Goal: Use online tool/utility: Utilize a website feature to perform a specific function

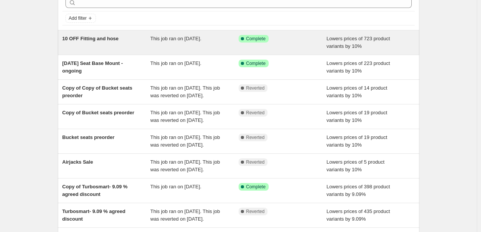
scroll to position [38, 0]
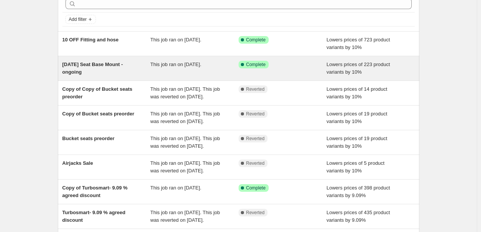
click at [125, 71] on div "June 1st 2025 Seat Base Mount - ongoing" at bounding box center [106, 68] width 88 height 15
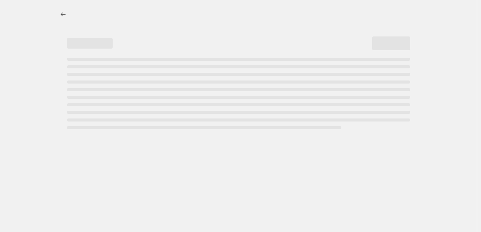
select select "percentage"
select select "collection"
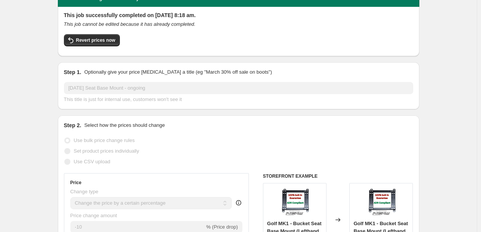
scroll to position [38, 0]
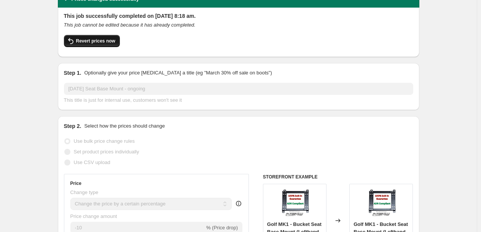
click at [106, 44] on button "Revert prices now" at bounding box center [92, 41] width 56 height 12
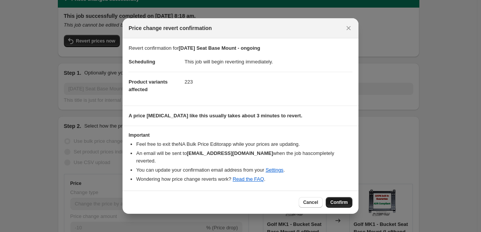
click at [343, 202] on button "Confirm" at bounding box center [339, 202] width 27 height 11
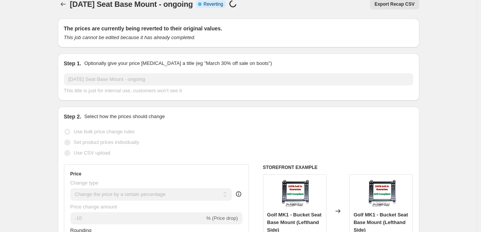
scroll to position [0, 0]
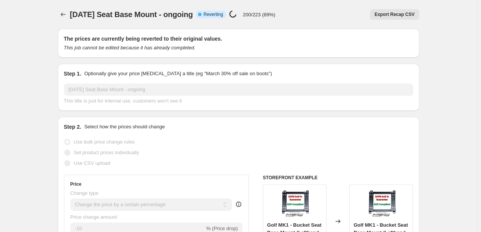
select select "percentage"
select select "collection"
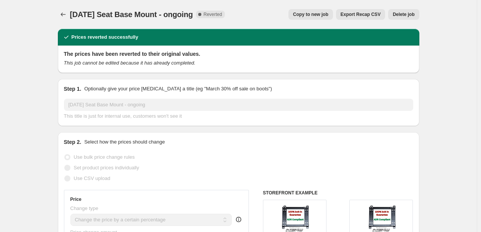
click at [321, 17] on button "Copy to new job" at bounding box center [310, 14] width 44 height 11
select select "percentage"
select select "collection"
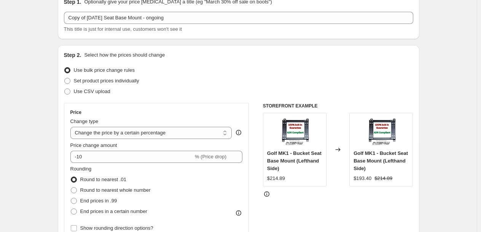
scroll to position [38, 0]
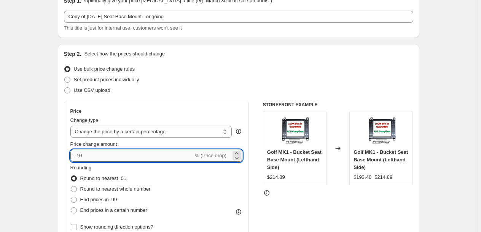
click at [86, 155] on input "-10" at bounding box center [131, 156] width 123 height 12
type input "-1"
type input "-5"
click at [160, 174] on div "Rounding Round to nearest .01 Round to nearest whole number End prices in .99 E…" at bounding box center [156, 190] width 172 height 52
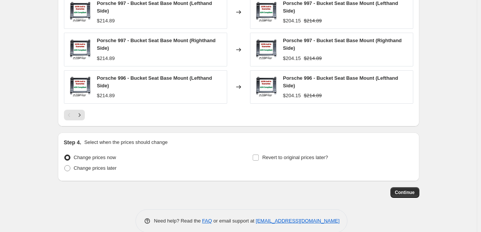
scroll to position [620, 0]
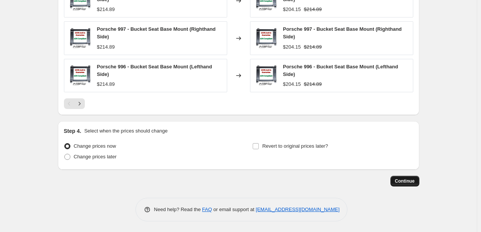
click at [407, 181] on span "Continue" at bounding box center [405, 181] width 20 height 6
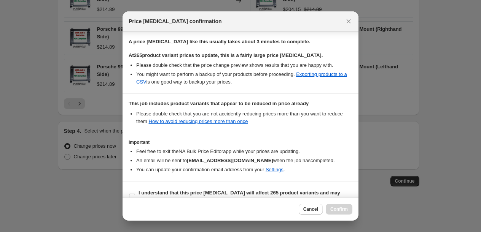
scroll to position [129, 0]
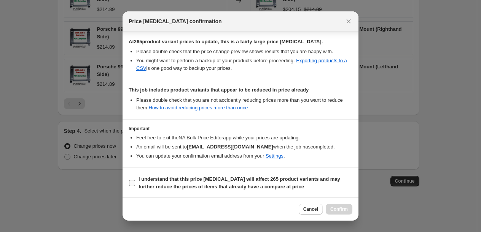
click at [132, 182] on input "I understand that this price change job will affect 265 product variants and ma…" at bounding box center [132, 183] width 6 height 6
checkbox input "true"
click at [331, 209] on span "Confirm" at bounding box center [338, 209] width 17 height 6
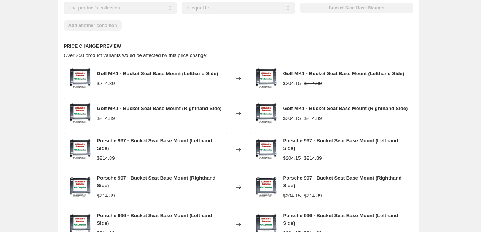
scroll to position [526, 0]
select select "percentage"
select select "collection"
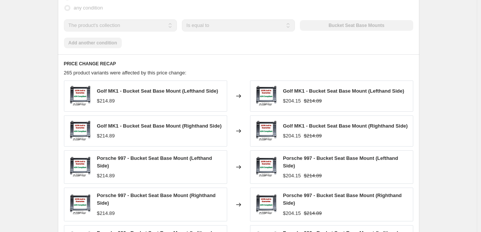
scroll to position [0, 0]
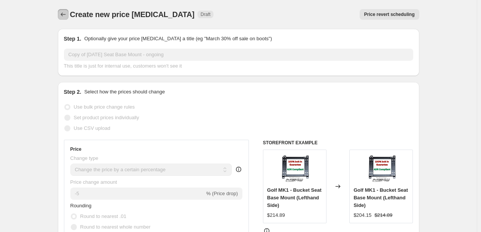
click at [67, 15] on icon "Price change jobs" at bounding box center [63, 15] width 8 height 8
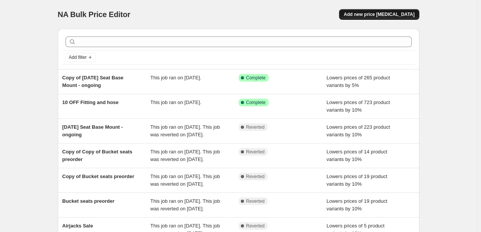
click at [365, 17] on button "Add new price change job" at bounding box center [379, 14] width 80 height 11
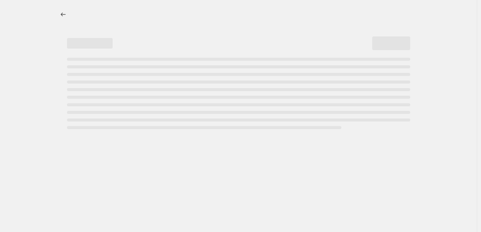
select select "percentage"
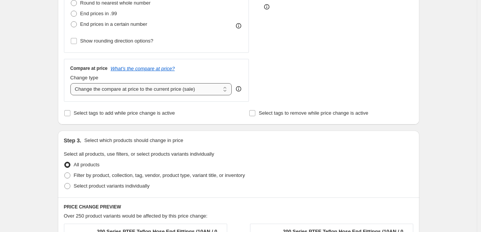
scroll to position [228, 0]
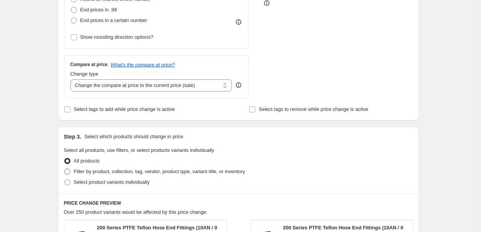
click at [71, 173] on span at bounding box center [67, 171] width 7 height 7
click at [65, 169] on input "Filter by product, collection, tag, vendor, product type, variant title, or inv…" at bounding box center [64, 169] width 0 height 0
radio input "true"
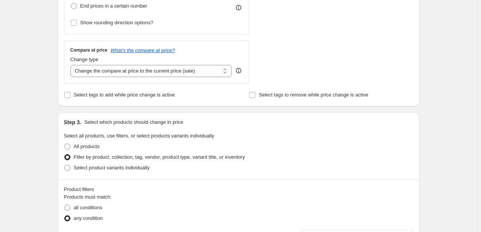
scroll to position [304, 0]
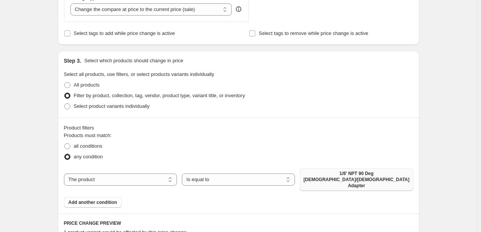
click at [321, 172] on span "1/8' NPT 90 Deg Female/Male Adapter" at bounding box center [356, 180] width 106 height 18
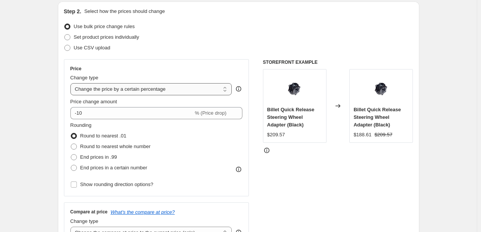
scroll to position [76, 0]
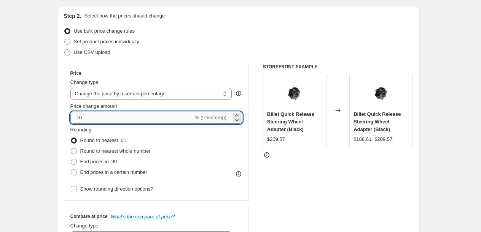
click at [93, 114] on input "-10" at bounding box center [131, 118] width 123 height 12
type input "-1"
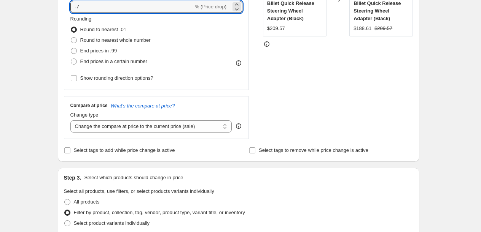
scroll to position [190, 0]
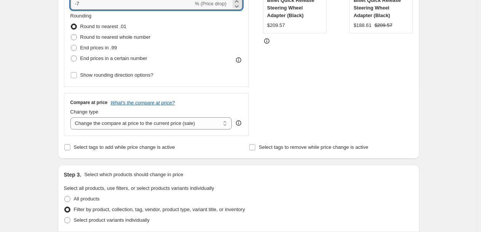
type input "-7"
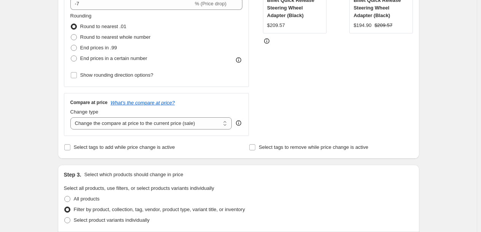
click at [247, 174] on div "Step 3. Select which products should change in price" at bounding box center [238, 175] width 349 height 8
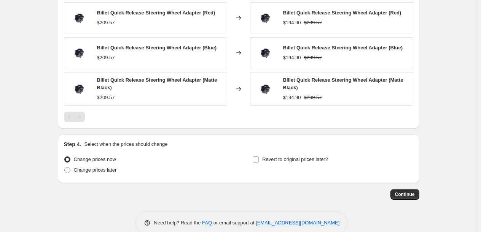
scroll to position [608, 0]
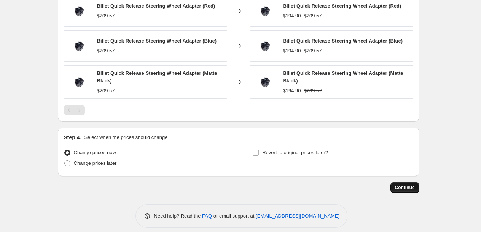
click at [411, 189] on span "Continue" at bounding box center [405, 188] width 20 height 6
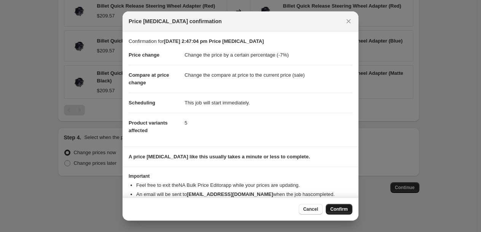
click at [335, 211] on span "Confirm" at bounding box center [338, 209] width 17 height 6
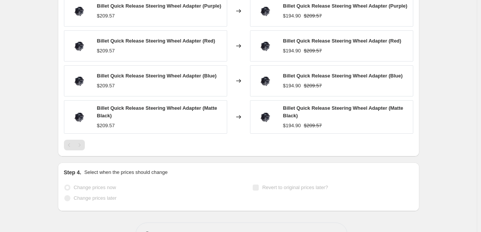
select select "percentage"
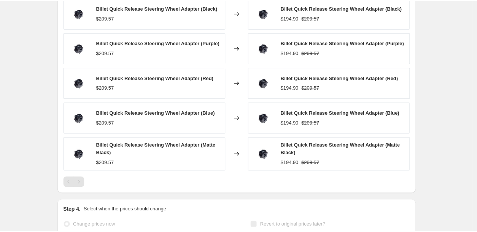
scroll to position [0, 0]
